Goal: Check status

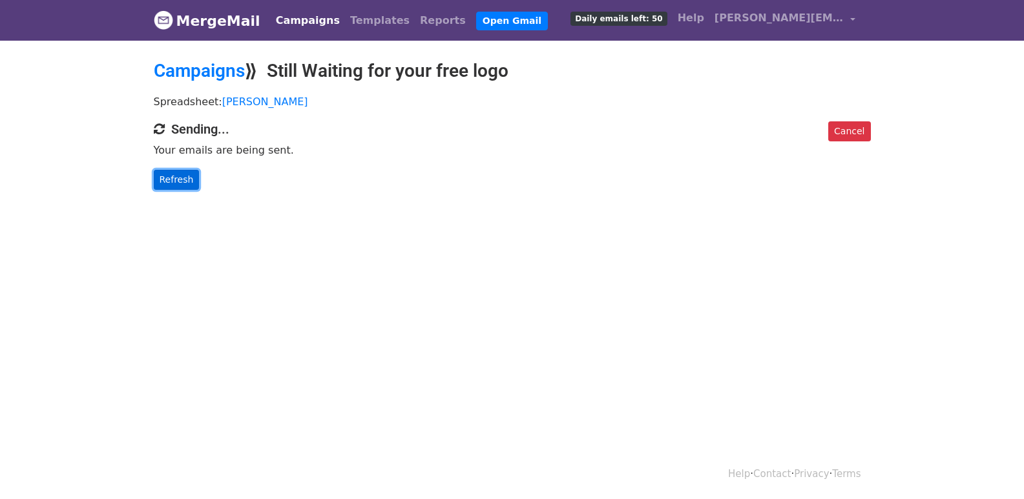
click at [190, 179] on link "Refresh" at bounding box center [177, 180] width 46 height 20
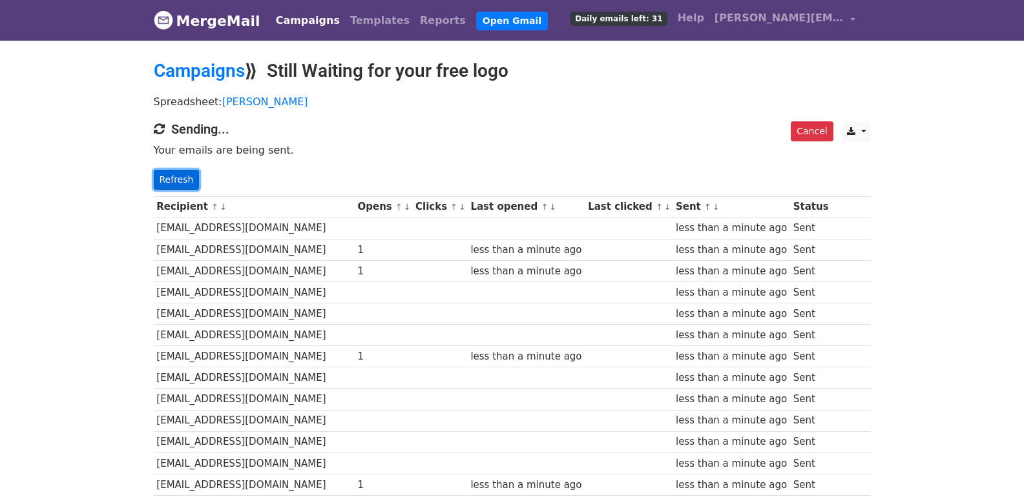
drag, startPoint x: 178, startPoint y: 174, endPoint x: 205, endPoint y: 181, distance: 27.9
click at [178, 174] on link "Refresh" at bounding box center [177, 180] width 46 height 20
click at [173, 174] on link "Refresh" at bounding box center [177, 180] width 46 height 20
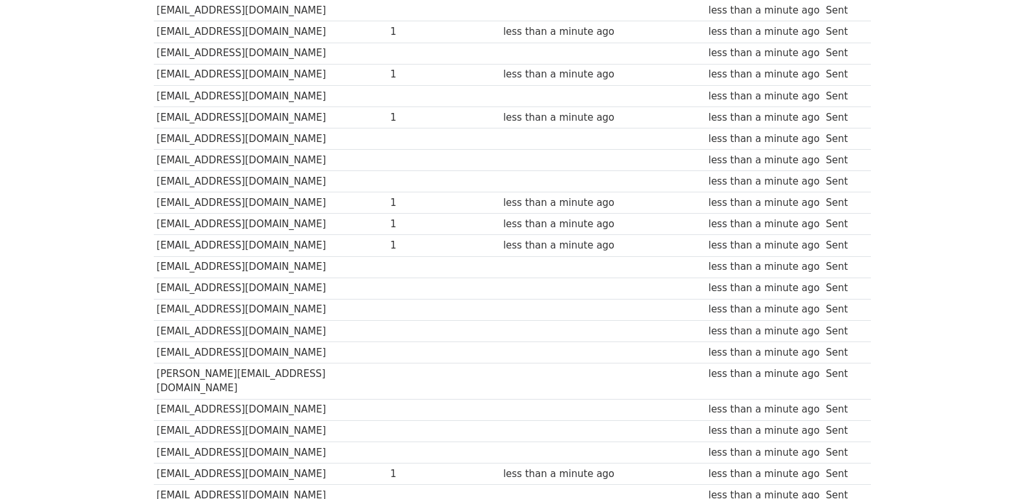
scroll to position [899, 0]
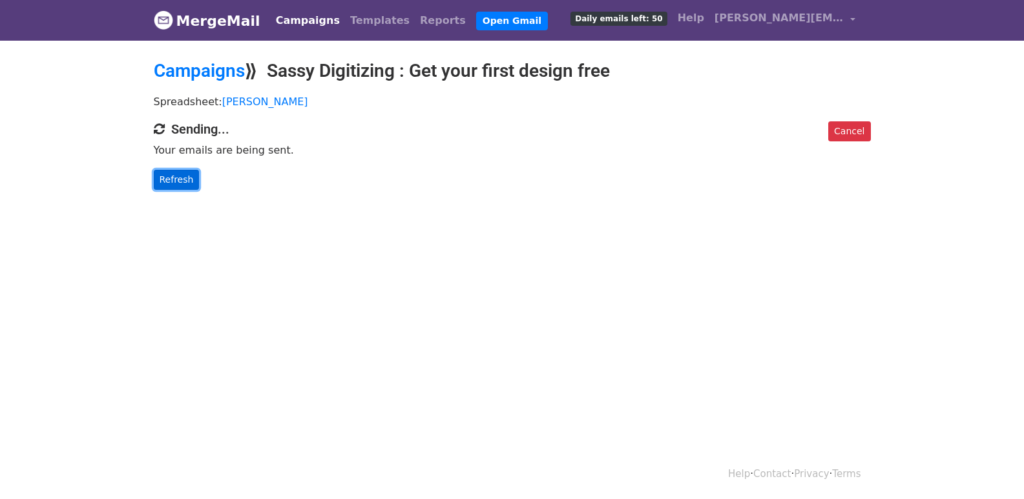
click at [186, 181] on link "Refresh" at bounding box center [177, 180] width 46 height 20
click at [182, 184] on link "Refresh" at bounding box center [177, 180] width 46 height 20
click at [181, 184] on link "Refresh" at bounding box center [177, 180] width 46 height 20
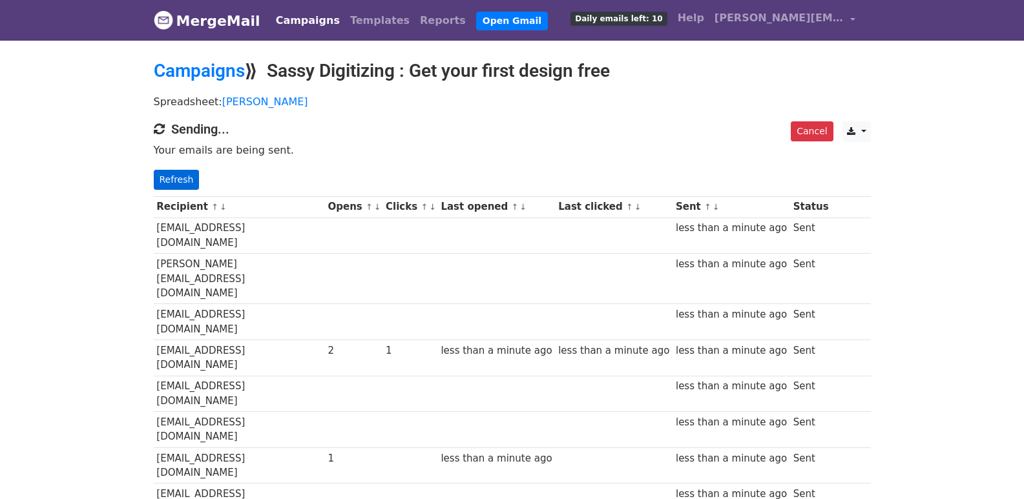
click at [175, 167] on div "Cancel CSV Excel Sending... Your emails are being sent. Refresh" at bounding box center [512, 155] width 736 height 68
click at [174, 174] on link "Refresh" at bounding box center [177, 180] width 46 height 20
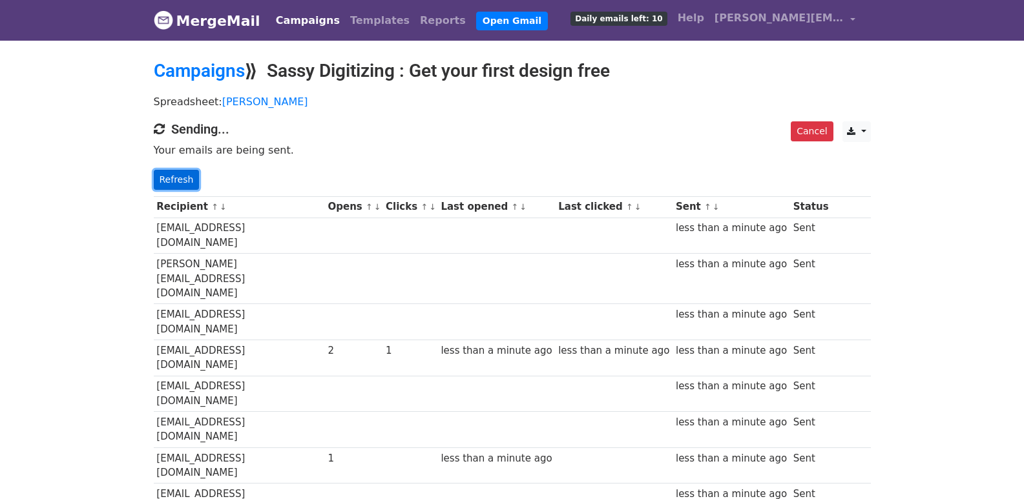
click at [174, 174] on link "Refresh" at bounding box center [177, 180] width 46 height 20
click at [189, 175] on link "Refresh" at bounding box center [177, 180] width 46 height 20
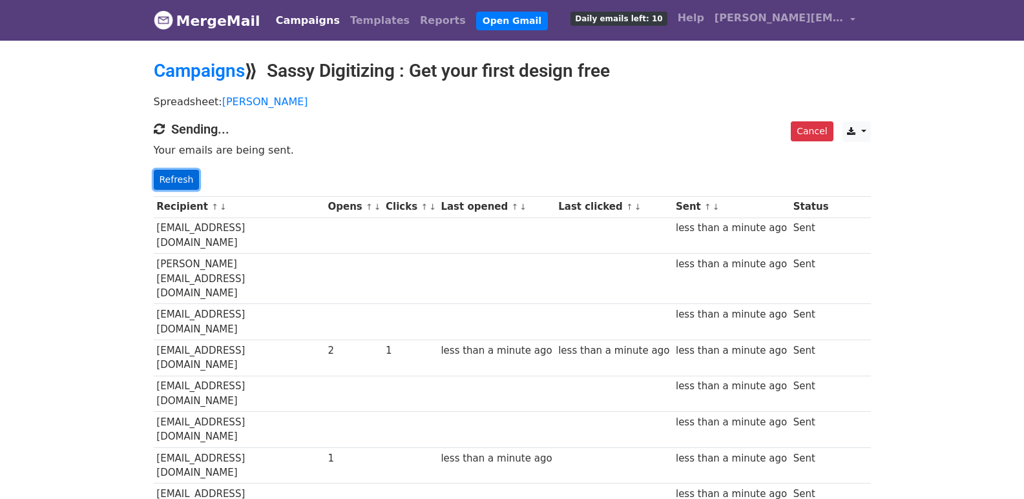
click at [189, 175] on link "Refresh" at bounding box center [177, 180] width 46 height 20
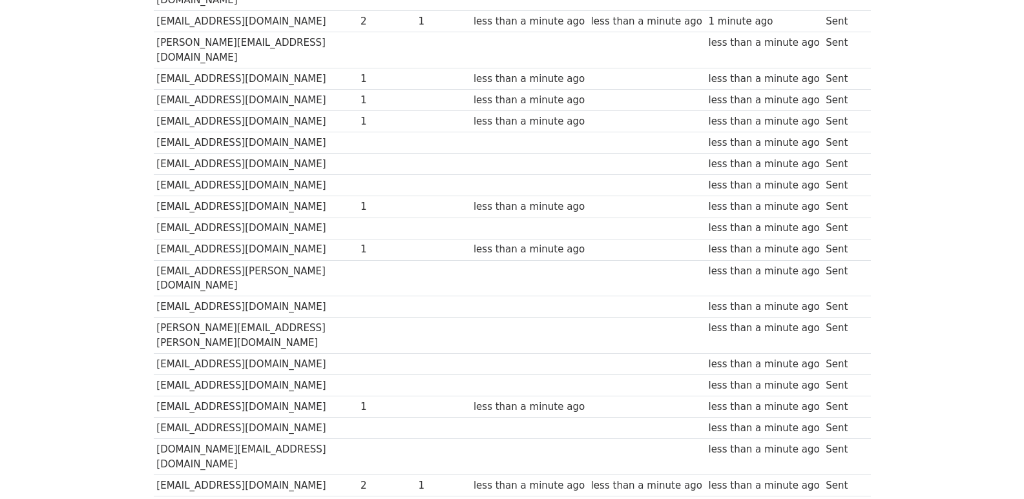
scroll to position [899, 0]
